Goal: Information Seeking & Learning: Find specific fact

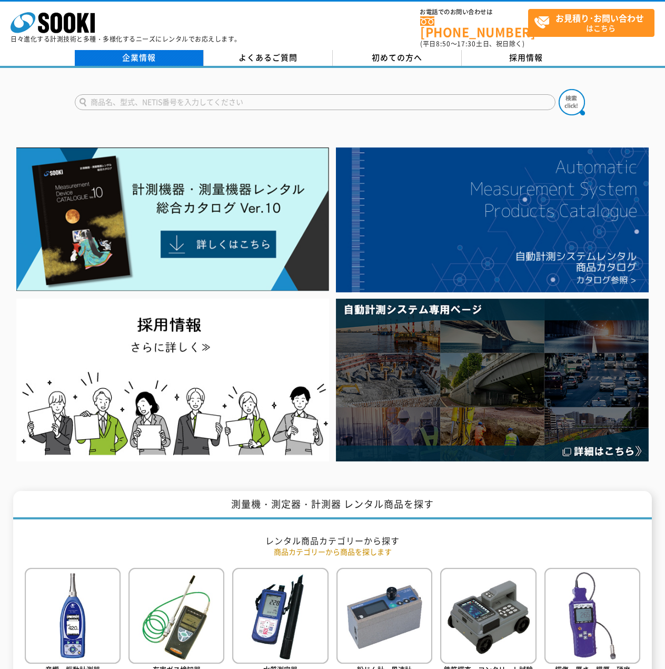
click at [116, 50] on link "企業情報" at bounding box center [139, 58] width 129 height 16
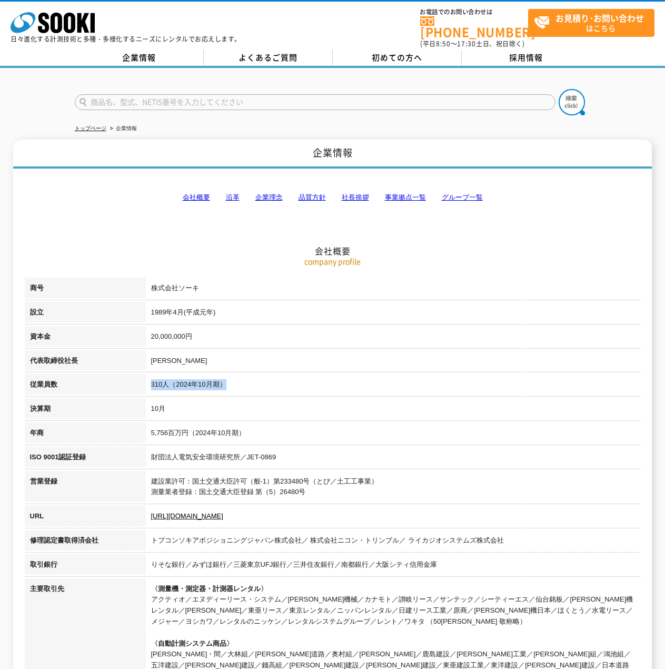
drag, startPoint x: 149, startPoint y: 378, endPoint x: 235, endPoint y: 380, distance: 85.8
click at [235, 380] on td "310人（2024年10月期）" at bounding box center [393, 386] width 495 height 24
drag, startPoint x: 196, startPoint y: 360, endPoint x: 187, endPoint y: 384, distance: 25.6
click at [188, 381] on tbody "商号 株式会社ソーキ 設立 [DATE]([PERSON_NAME][DATE]) 資本金 20,000,000円 代表取締役社長 [PERSON_NAME]…" at bounding box center [333, 511] width 616 height 469
click at [171, 406] on td "10月" at bounding box center [393, 410] width 495 height 24
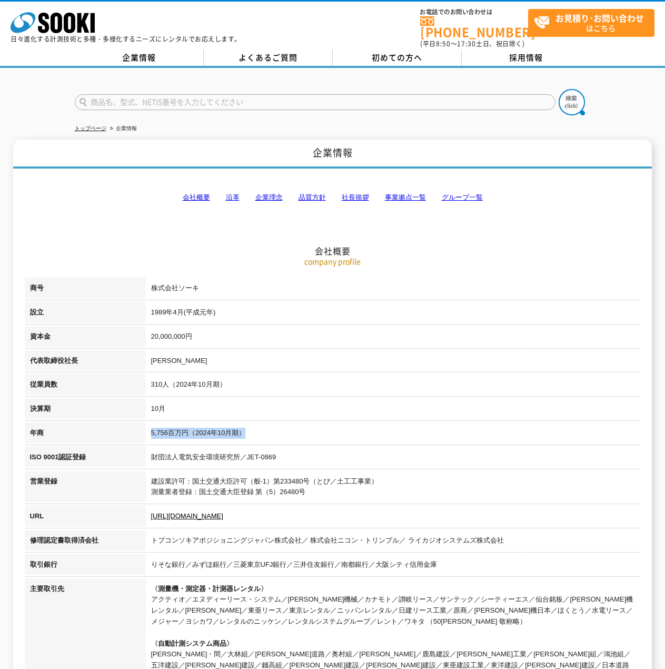
drag, startPoint x: 151, startPoint y: 427, endPoint x: 297, endPoint y: 421, distance: 147.0
click at [297, 422] on td "5,756百万円（2024年10月期）" at bounding box center [393, 434] width 495 height 24
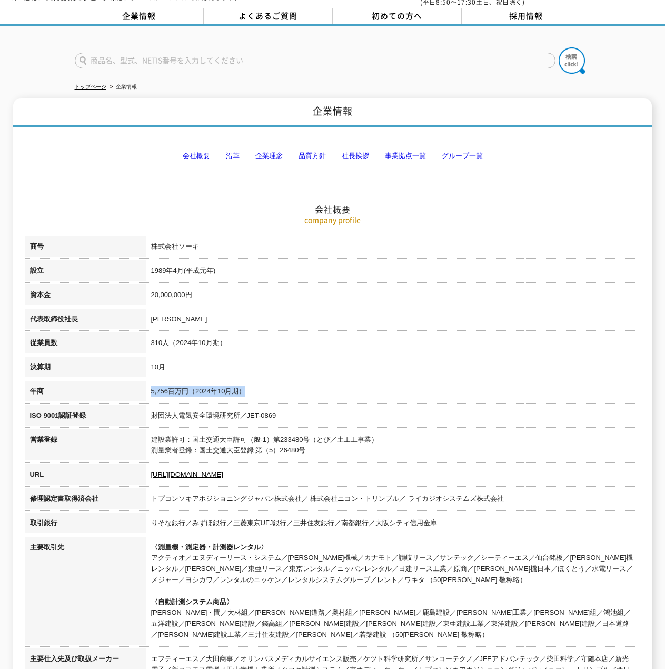
scroll to position [105, 0]
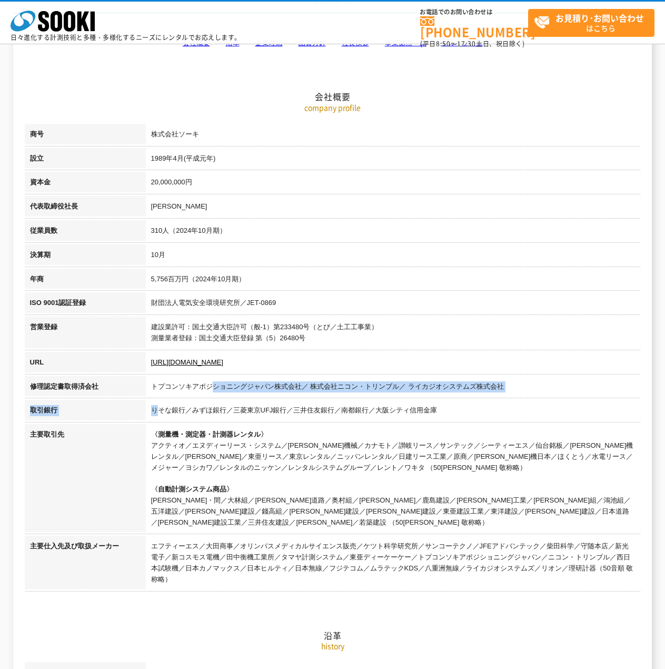
drag, startPoint x: 157, startPoint y: 403, endPoint x: 257, endPoint y: 398, distance: 100.7
click at [219, 393] on tbody "商号 株式会社ソーキ 設立 [DATE]([PERSON_NAME][DATE]) 資本金 20,000,000円 代表取締役社長 [PERSON_NAME]…" at bounding box center [333, 358] width 616 height 469
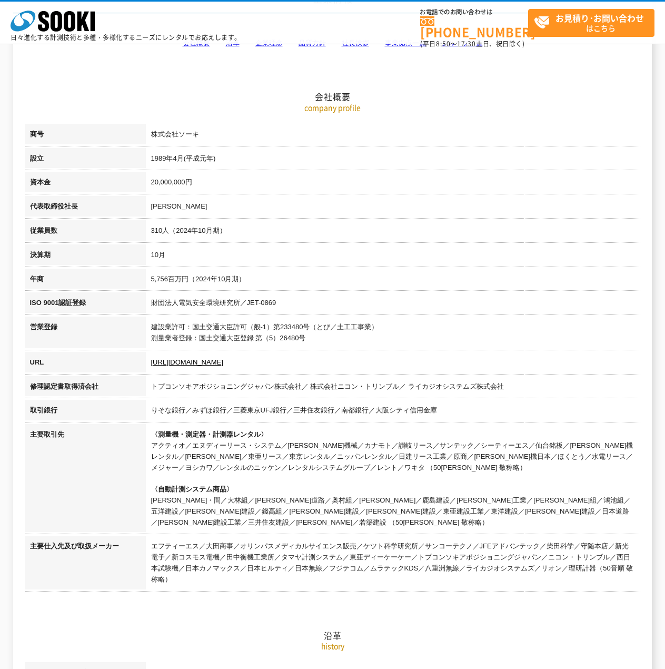
click at [159, 397] on td "トプコンソキアポジショニングジャパン株式会社／ 株式会社ニコン・トリンブル／ ライカジオシステムズ株式会社" at bounding box center [393, 388] width 495 height 24
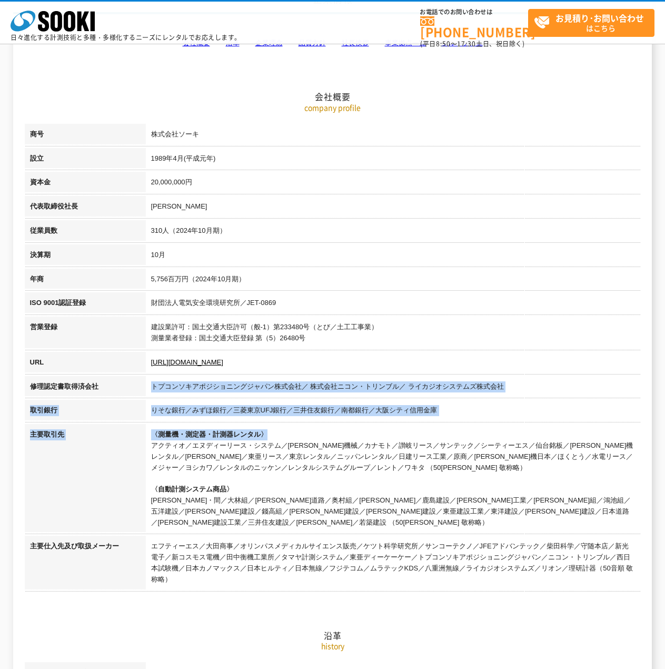
drag, startPoint x: 153, startPoint y: 391, endPoint x: 427, endPoint y: 429, distance: 277.5
click at [406, 429] on tbody "商号 株式会社ソーキ 設立 [DATE]([PERSON_NAME][DATE]) 資本金 20,000,000円 代表取締役社長 [PERSON_NAME]…" at bounding box center [333, 358] width 616 height 469
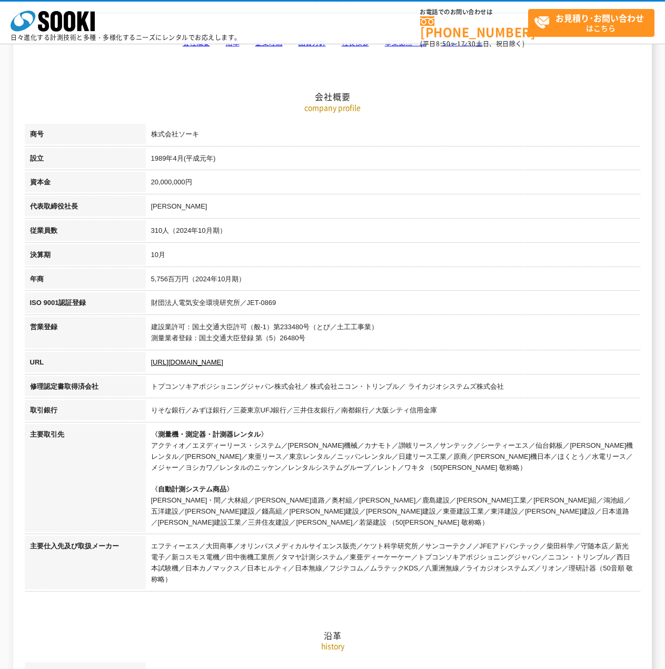
click at [415, 444] on td "〈測量機・測定器・計測器レンタル〉 アクティオ／エヌディーリース・システム／[PERSON_NAME]機械／カナモト／讃岐リース／サンテック／シーティーエス／…" at bounding box center [393, 480] width 495 height 112
drag, startPoint x: 198, startPoint y: 446, endPoint x: 267, endPoint y: 461, distance: 70.4
click at [246, 457] on td "〈測量機・測定器・計測器レンタル〉 アクティオ／エヌディーリース・システム／[PERSON_NAME]機械／カナモト／讃岐リース／サンテック／シーティーエス／…" at bounding box center [393, 480] width 495 height 112
click at [322, 465] on td "〈測量機・測定器・計測器レンタル〉 アクティオ／エヌディーリース・システム／[PERSON_NAME]機械／カナモト／讃岐リース／サンテック／シーティーエス／…" at bounding box center [393, 480] width 495 height 112
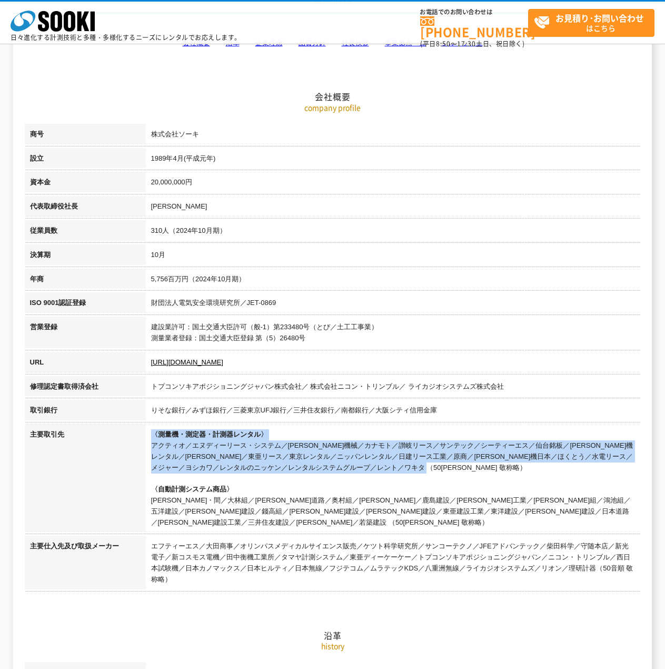
drag, startPoint x: 363, startPoint y: 470, endPoint x: 141, endPoint y: 457, distance: 222.6
click at [138, 448] on tr "主要取引先 〈測量機・測定器・計測器レンタル〉 アクティオ／エヌディーリース・システム／[PERSON_NAME]機械／カナモト／讃岐リース／サンテック／シー…" at bounding box center [333, 480] width 616 height 112
click at [257, 468] on td "〈測量機・測定器・計測器レンタル〉 アクティオ／エヌディーリース・システム／[PERSON_NAME]機械／カナモト／讃岐リース／サンテック／シーティーエス／…" at bounding box center [393, 480] width 495 height 112
click at [405, 471] on td "〈測量機・測定器・計測器レンタル〉 アクティオ／エヌディーリース・システム／[PERSON_NAME]機械／カナモト／讃岐リース／サンテック／シーティーエス／…" at bounding box center [393, 480] width 495 height 112
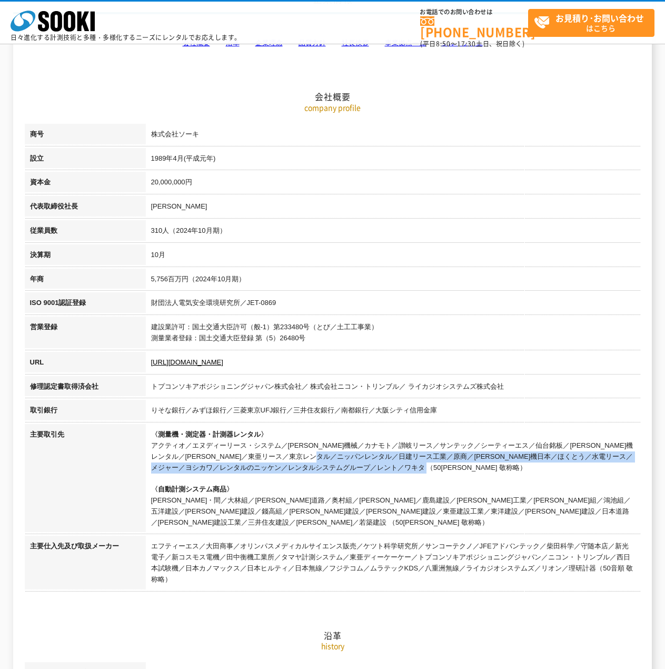
drag, startPoint x: 261, startPoint y: 451, endPoint x: 372, endPoint y: 466, distance: 112.1
click at [372, 466] on td "〈測量機・測定器・計測器レンタル〉 アクティオ／エヌディーリース・システム／[PERSON_NAME]機械／カナモト／讃岐リース／サンテック／シーティーエス／…" at bounding box center [393, 480] width 495 height 112
click at [374, 466] on td "〈測量機・測定器・計測器レンタル〉 アクティオ／エヌディーリース・システム／[PERSON_NAME]機械／カナモト／讃岐リース／サンテック／シーティーエス／…" at bounding box center [393, 480] width 495 height 112
click at [363, 471] on td "〈測量機・測定器・計測器レンタル〉 アクティオ／エヌディーリース・システム／[PERSON_NAME]機械／カナモト／讃岐リース／サンテック／シーティーエス／…" at bounding box center [393, 480] width 495 height 112
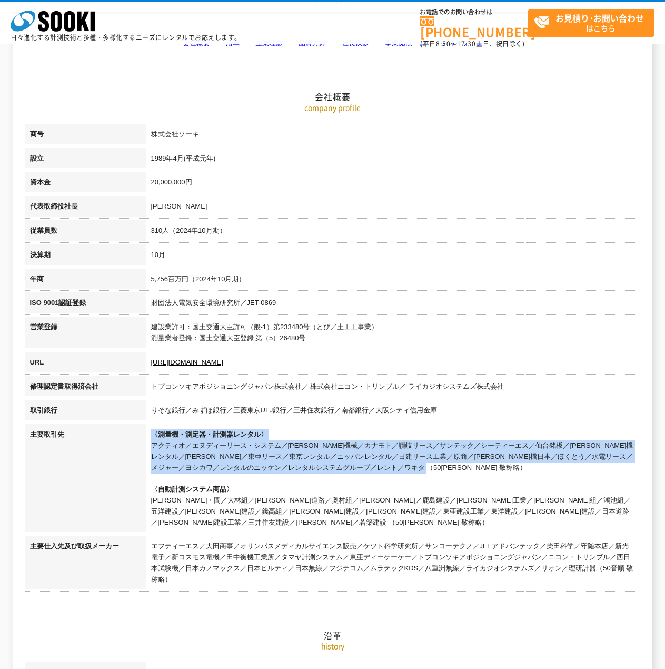
drag, startPoint x: 360, startPoint y: 472, endPoint x: 151, endPoint y: 431, distance: 213.0
click at [151, 431] on td "〈測量機・測定器・計測器レンタル〉 アクティオ／エヌディーリース・システム／[PERSON_NAME]機械／カナモト／讃岐リース／サンテック／シーティーエス／…" at bounding box center [393, 480] width 495 height 112
click at [360, 458] on td "〈測量機・測定器・計測器レンタル〉 アクティオ／エヌディーリース・システム／[PERSON_NAME]機械／カナモト／讃岐リース／サンテック／シーティーエス／…" at bounding box center [393, 480] width 495 height 112
click at [224, 462] on td "〈測量機・測定器・計測器レンタル〉 アクティオ／エヌディーリース・システム／[PERSON_NAME]機械／カナモト／讃岐リース／サンテック／シーティーエス／…" at bounding box center [393, 480] width 495 height 112
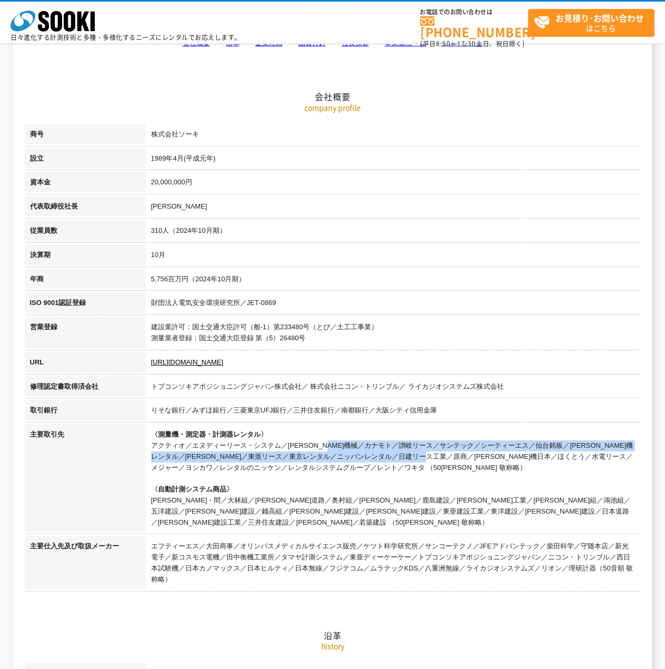
drag, startPoint x: 193, startPoint y: 448, endPoint x: 400, endPoint y: 453, distance: 207.5
click at [397, 452] on td "〈測量機・測定器・計測器レンタル〉 アクティオ／エヌディーリース・システム／[PERSON_NAME]機械／カナモト／讃岐リース／サンテック／シーティーエス／…" at bounding box center [393, 480] width 495 height 112
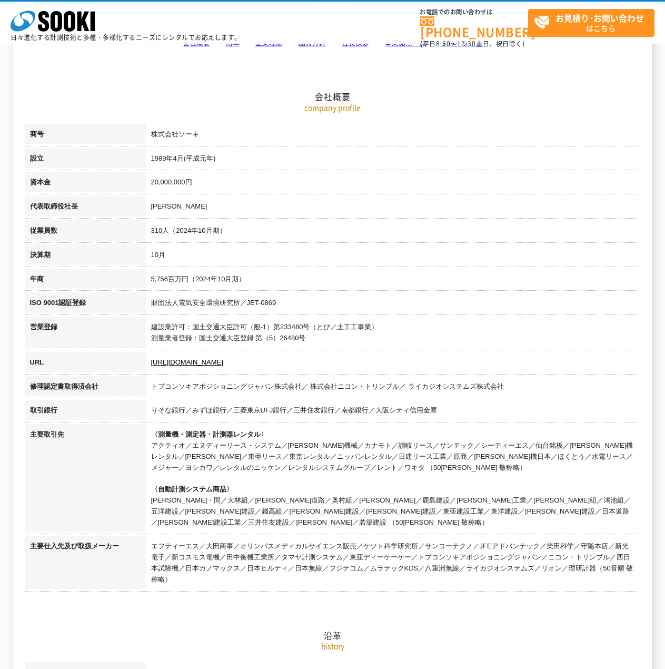
click at [500, 461] on td "〈測量機・測定器・計測器レンタル〉 アクティオ／エヌディーリース・システム／[PERSON_NAME]機械／カナモト／讃岐リース／サンテック／シーティーエス／…" at bounding box center [393, 480] width 495 height 112
drag, startPoint x: 528, startPoint y: 452, endPoint x: 578, endPoint y: 454, distance: 50.6
click at [578, 454] on td "〈測量機・測定器・計測器レンタル〉 アクティオ／エヌディーリース・システム／[PERSON_NAME]機械／カナモト／讃岐リース／サンテック／シーティーエス／…" at bounding box center [393, 480] width 495 height 112
click at [600, 449] on td "〈測量機・測定器・計測器レンタル〉 アクティオ／エヌディーリース・システム／[PERSON_NAME]機械／カナモト／讃岐リース／サンテック／シーティーエス／…" at bounding box center [393, 480] width 495 height 112
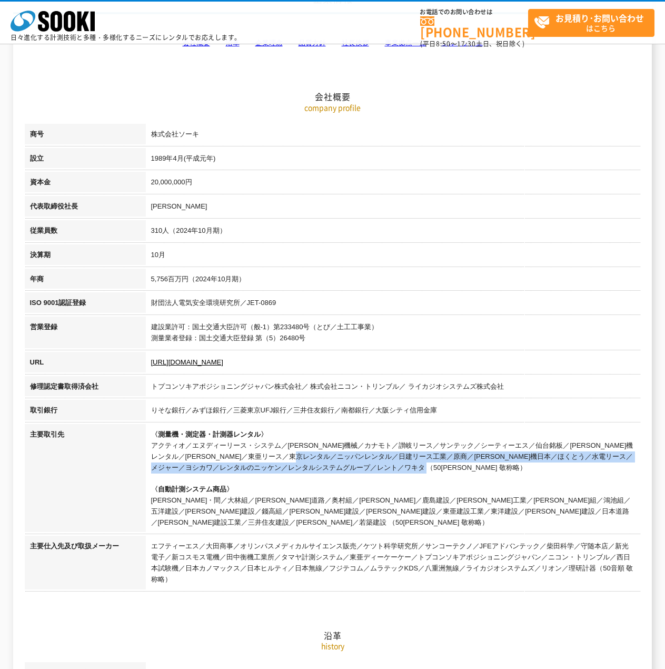
drag, startPoint x: 309, startPoint y: 458, endPoint x: 441, endPoint y: 468, distance: 133.0
click at [441, 468] on td "〈測量機・測定器・計測器レンタル〉 アクティオ／エヌディーリース・システム／[PERSON_NAME]機械／カナモト／讃岐リース／サンテック／シーティーエス／…" at bounding box center [393, 480] width 495 height 112
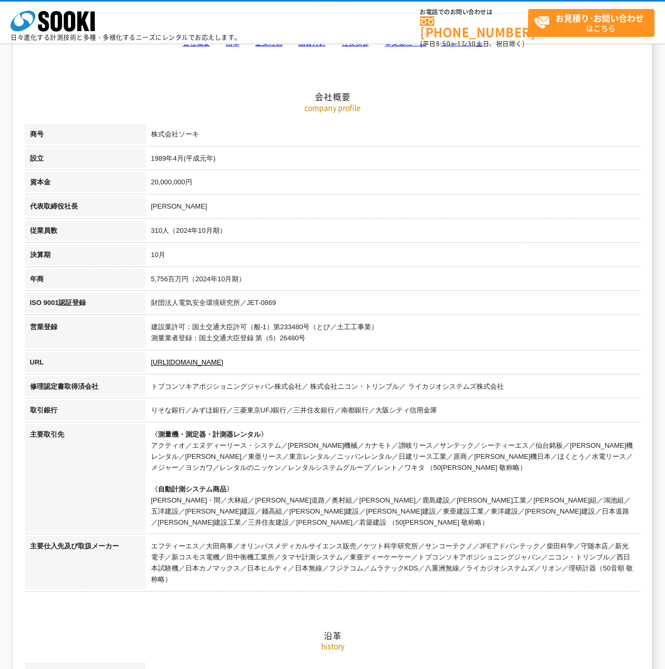
click at [479, 474] on td "〈測量機・測定器・計測器レンタル〉 アクティオ／エヌディーリース・システム／[PERSON_NAME]機械／カナモト／讃岐リース／サンテック／シーティーエス／…" at bounding box center [393, 480] width 495 height 112
drag, startPoint x: 563, startPoint y: 454, endPoint x: 626, endPoint y: 454, distance: 62.7
click at [626, 454] on td "〈測量機・測定器・計測器レンタル〉 アクティオ／エヌディーリース・システム／[PERSON_NAME]機械／カナモト／讃岐リース／サンテック／シーティーエス／…" at bounding box center [393, 480] width 495 height 112
click at [315, 440] on td "〈測量機・測定器・計測器レンタル〉 アクティオ／エヌディーリース・システム／[PERSON_NAME]機械／カナモト／讃岐リース／サンテック／シーティーエス／…" at bounding box center [393, 480] width 495 height 112
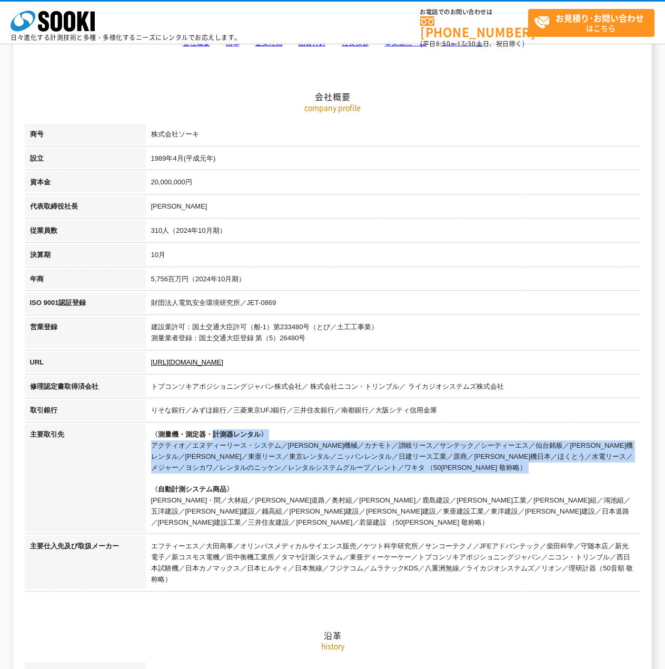
drag, startPoint x: 211, startPoint y: 435, endPoint x: 409, endPoint y: 480, distance: 203.5
click at [405, 480] on td "〈測量機・測定器・計測器レンタル〉 アクティオ／エヌディーリース・システム／[PERSON_NAME]機械／カナモト／讃岐リース／サンテック／シーティーエス／…" at bounding box center [393, 480] width 495 height 112
click at [426, 475] on td "〈測量機・測定器・計測器レンタル〉 アクティオ／エヌディーリース・システム／[PERSON_NAME]機械／カナモト／讃岐リース／サンテック／シーティーエス／…" at bounding box center [393, 480] width 495 height 112
drag, startPoint x: 363, startPoint y: 473, endPoint x: 148, endPoint y: 430, distance: 219.0
click at [148, 430] on td "〈測量機・測定器・計測器レンタル〉 アクティオ／エヌディーリース・システム／[PERSON_NAME]機械／カナモト／讃岐リース／サンテック／シーティーエス／…" at bounding box center [393, 480] width 495 height 112
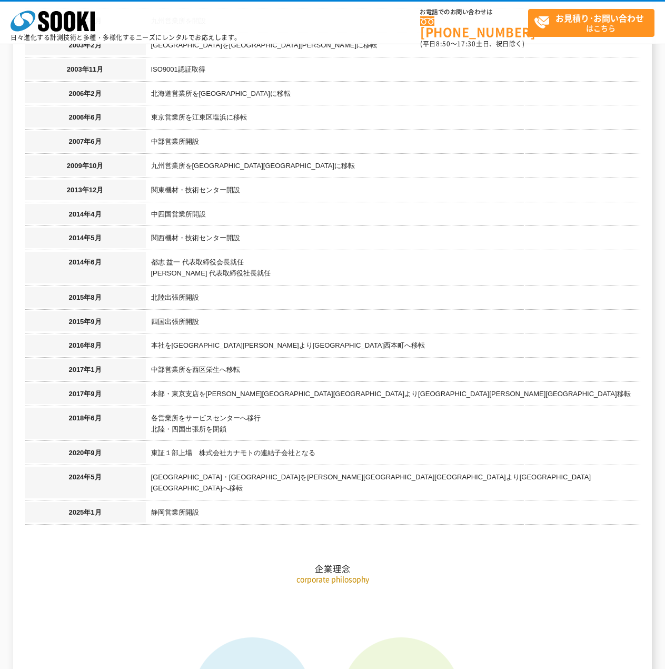
scroll to position [1106, 0]
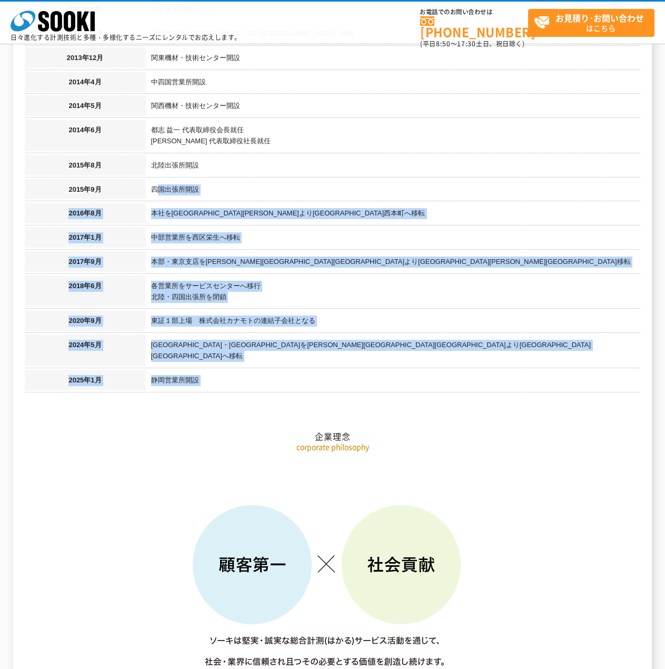
drag, startPoint x: 206, startPoint y: 348, endPoint x: 158, endPoint y: 171, distance: 183.3
click at [187, 576] on img at bounding box center [332, 581] width 379 height 237
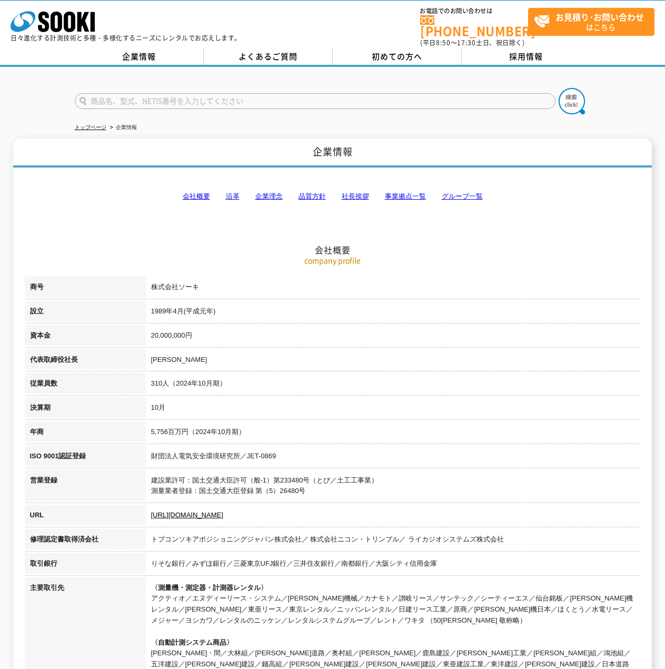
scroll to position [0, 0]
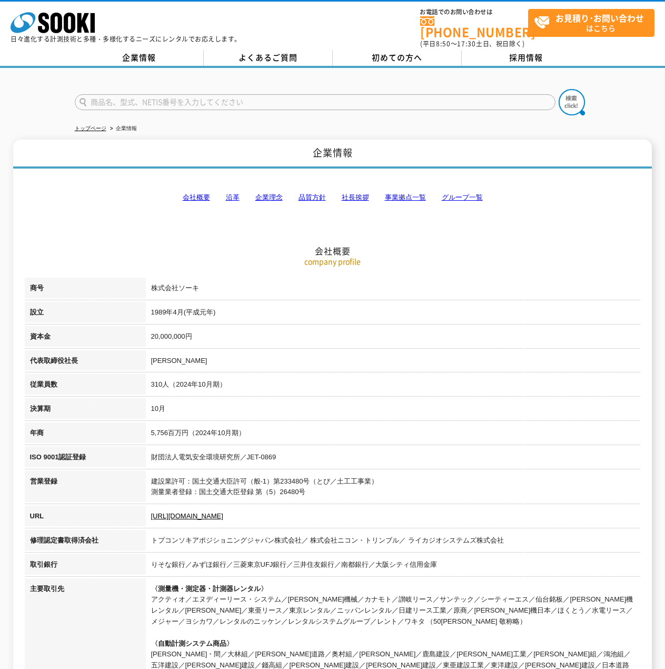
click at [342, 463] on td "財団法人電気安全環境研究所／JET-0869" at bounding box center [393, 458] width 495 height 24
